Goal: Task Accomplishment & Management: Use online tool/utility

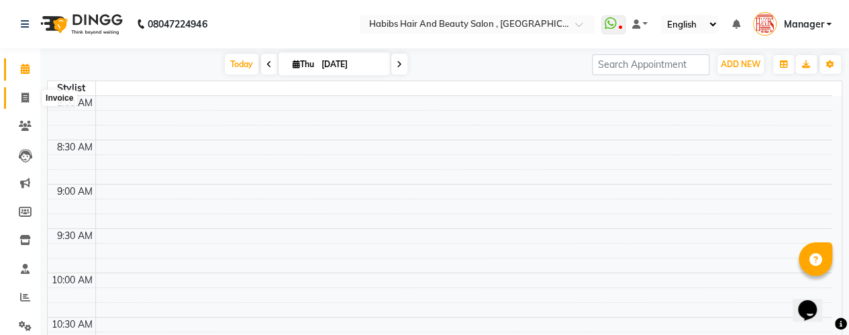
click at [23, 96] on icon at bounding box center [24, 98] width 7 height 10
select select "5651"
select select "service"
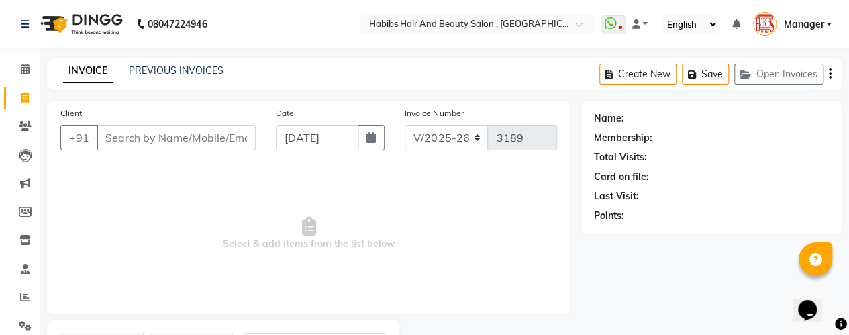
click at [128, 135] on input "Client" at bounding box center [176, 138] width 159 height 26
type input "0"
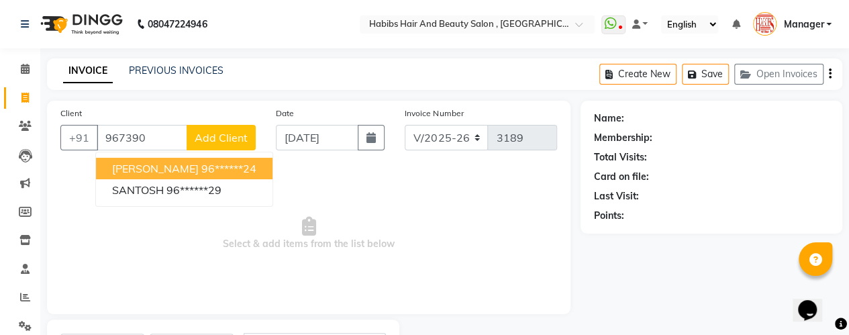
click at [189, 167] on span "[PERSON_NAME]" at bounding box center [155, 168] width 87 height 13
type input "96******24"
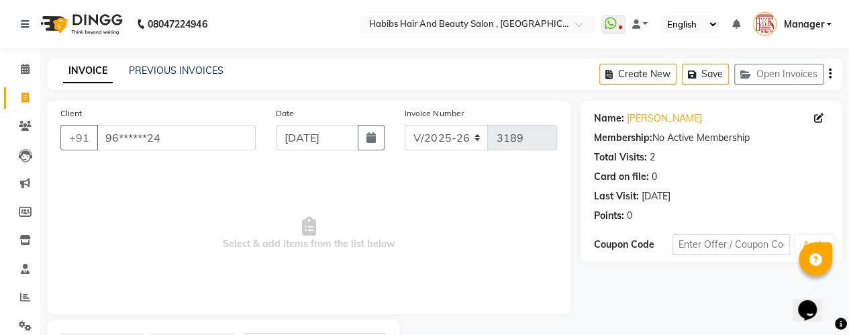
scroll to position [68, 0]
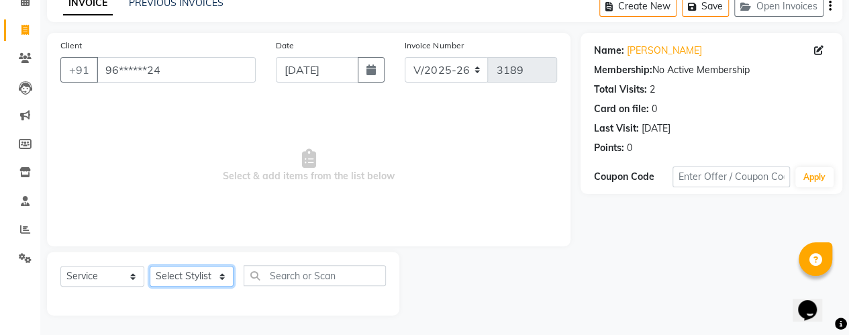
click at [215, 283] on select "Select Stylist [PERSON_NAME] [PERSON_NAME] Manager [PERSON_NAME] MUSARIK [PERSO…" at bounding box center [192, 276] width 84 height 21
select select "38590"
click at [150, 266] on select "Select Stylist [PERSON_NAME] [PERSON_NAME] Manager [PERSON_NAME] MUSARIK [PERSO…" at bounding box center [192, 276] width 84 height 21
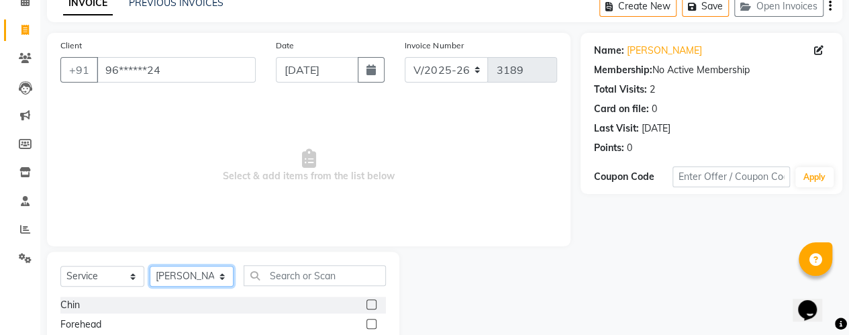
scroll to position [202, 0]
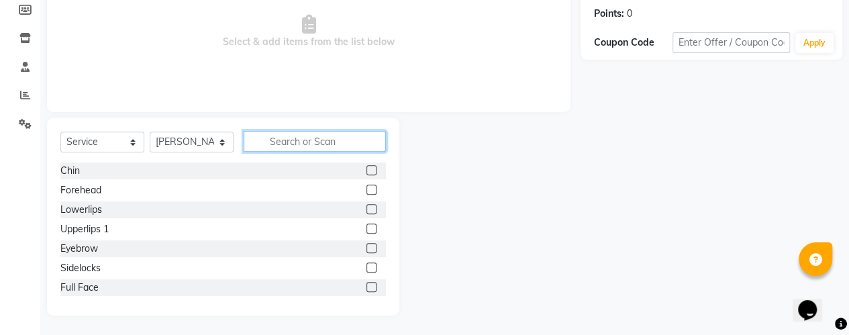
click at [309, 138] on input "text" at bounding box center [315, 141] width 142 height 21
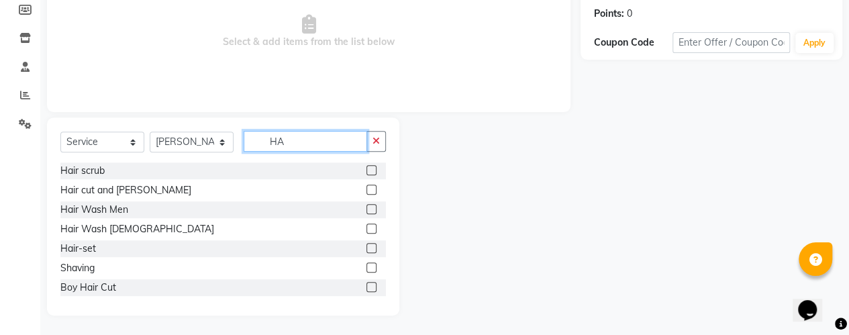
type input "HA"
click at [367, 186] on label at bounding box center [372, 190] width 10 height 10
click at [367, 186] on input "checkbox" at bounding box center [371, 190] width 9 height 9
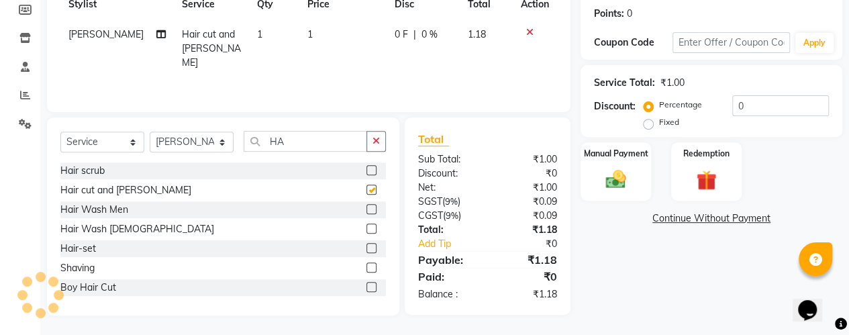
checkbox input "false"
click at [318, 32] on td "1" at bounding box center [342, 48] width 87 height 58
select select "38590"
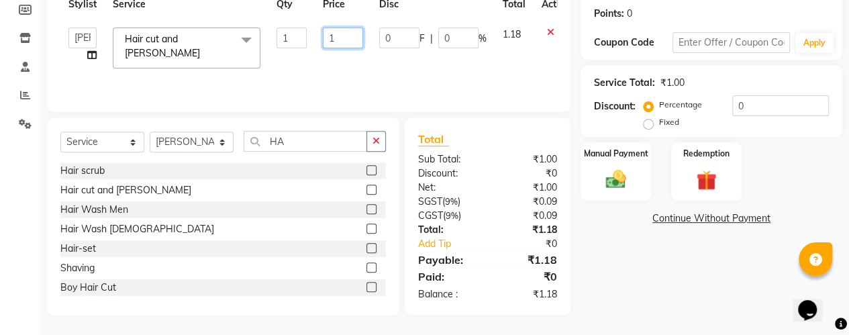
click at [342, 34] on input "1" at bounding box center [343, 38] width 40 height 21
type input "750"
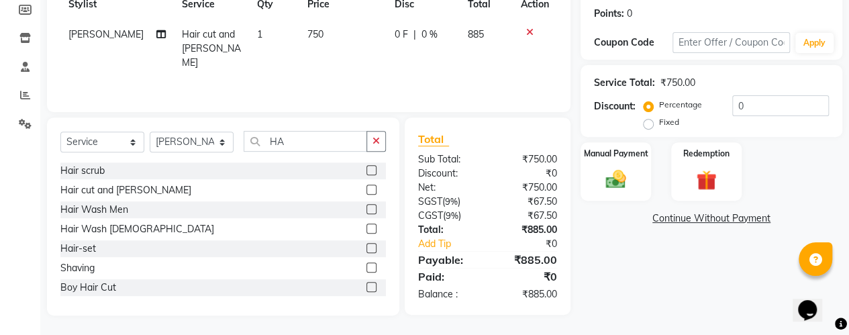
click at [350, 77] on div "Services Stylist Service Qty Price Disc Total Action [PERSON_NAME] Hair cut and…" at bounding box center [308, 31] width 497 height 134
click at [752, 107] on input "0" at bounding box center [781, 105] width 97 height 21
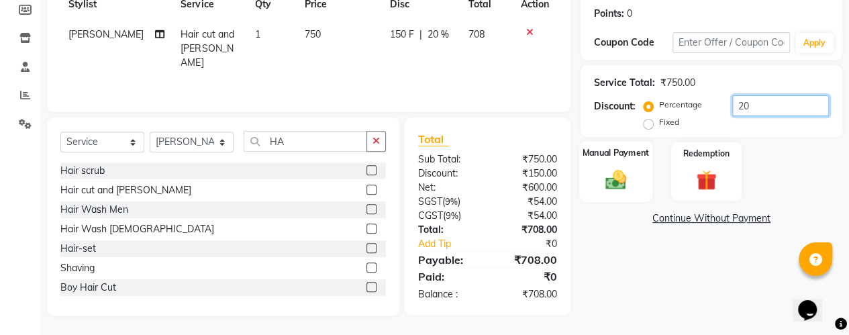
type input "20"
click at [614, 182] on img at bounding box center [616, 179] width 34 height 24
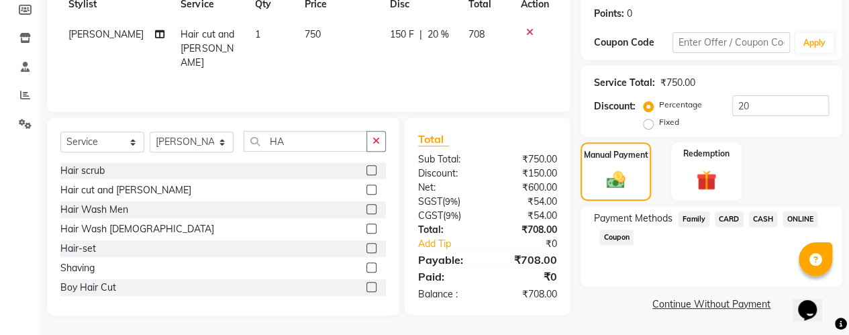
click at [725, 216] on span "CARD" at bounding box center [729, 219] width 29 height 15
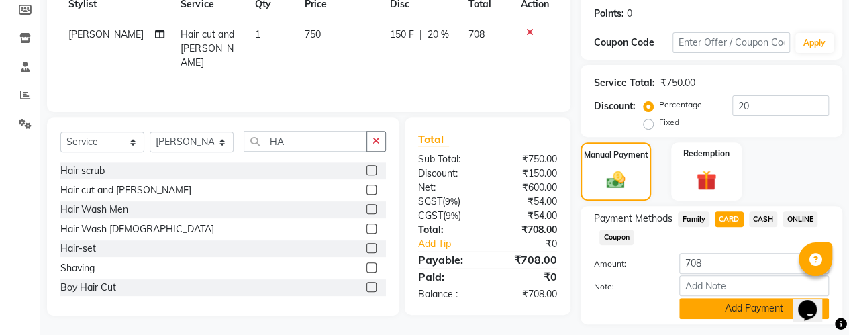
click at [696, 302] on button "Add Payment" at bounding box center [754, 308] width 150 height 21
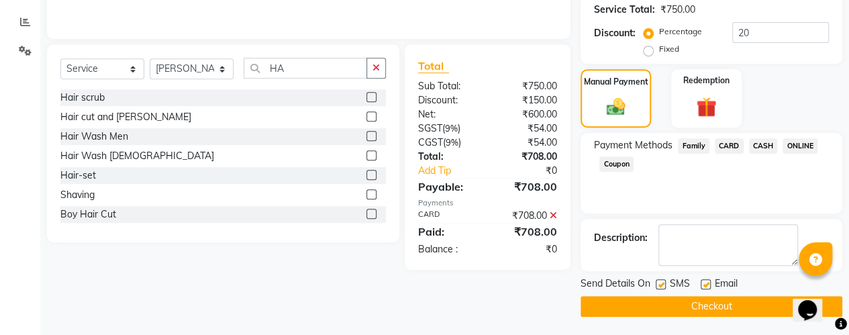
click at [704, 282] on label at bounding box center [706, 284] width 10 height 10
click at [704, 282] on input "checkbox" at bounding box center [705, 285] width 9 height 9
checkbox input "false"
click at [699, 300] on button "Checkout" at bounding box center [712, 306] width 262 height 21
